Goal: Task Accomplishment & Management: Manage account settings

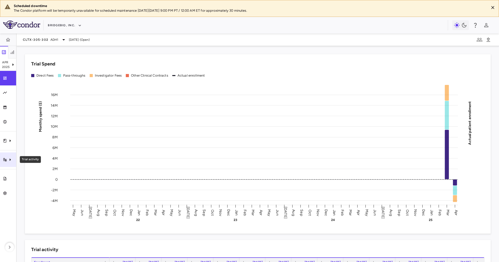
click at [5, 153] on div "Trial activity" at bounding box center [8, 159] width 16 height 15
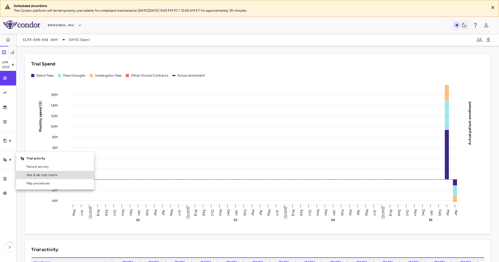
click at [33, 175] on span "Site & lab cost matrix" at bounding box center [57, 175] width 63 height 5
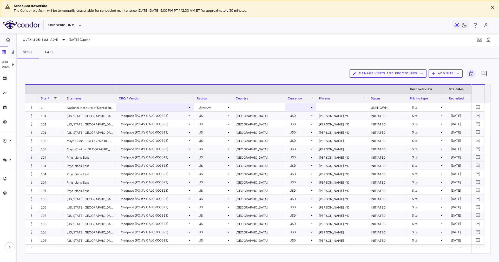
scroll to position [117, 0]
click at [35, 205] on div at bounding box center [31, 206] width 13 height 8
click at [48, 224] on div "105" at bounding box center [51, 223] width 26 height 8
click at [47, 215] on div "105" at bounding box center [51, 215] width 26 height 8
click at [47, 213] on div "105" at bounding box center [51, 215] width 26 height 8
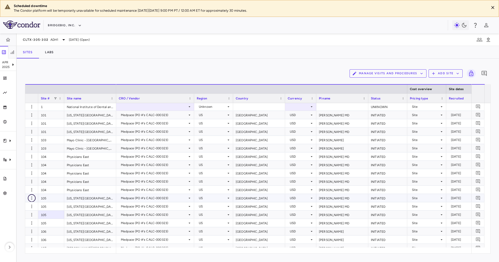
click at [31, 197] on icon "button" at bounding box center [31, 198] width 5 height 5
click at [35, 217] on div "Edit site" at bounding box center [24, 217] width 48 height 9
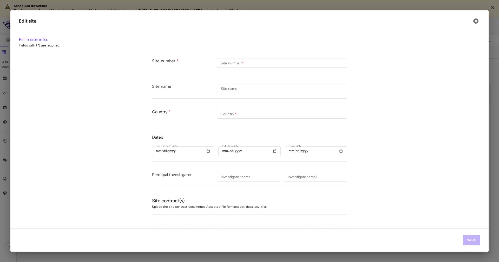
scroll to position [0, 0]
click at [385, 132] on form "Site number Site number   * Site number   * Site name Site name Site name Count…" at bounding box center [249, 175] width 461 height 245
type input "***"
type input "**********"
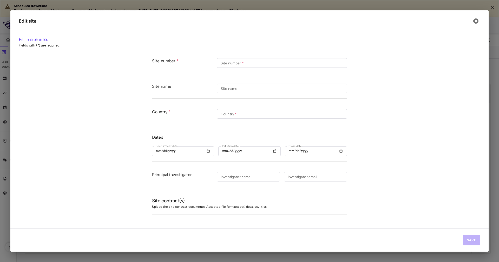
type input "**********"
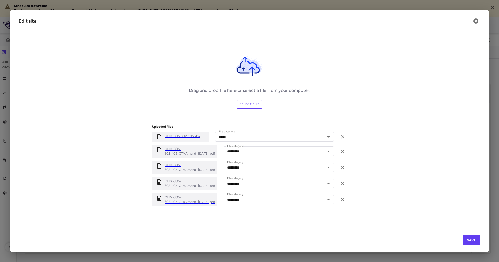
scroll to position [182, 0]
click at [189, 199] on p "CLTX-305-302_105_CTAAmend_[DATE].pdf" at bounding box center [189, 198] width 51 height 9
click at [186, 181] on p "CLTX-305-302_105_CTAAmend_[DATE].pdf" at bounding box center [189, 181] width 51 height 9
click at [173, 163] on p "CLTX-305-302_105_CTAAmend_[DATE].pdf" at bounding box center [189, 165] width 51 height 9
click at [171, 149] on p "CLTX-305-302_105_CTAAmend_[DATE].pdf" at bounding box center [189, 149] width 51 height 9
